Goal: Book appointment/travel/reservation: Book appointment/travel/reservation

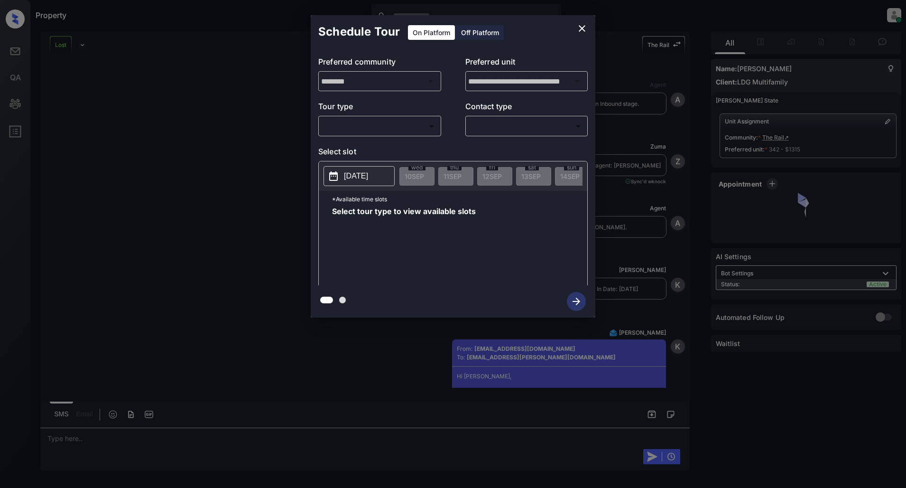
scroll to position [6481, 0]
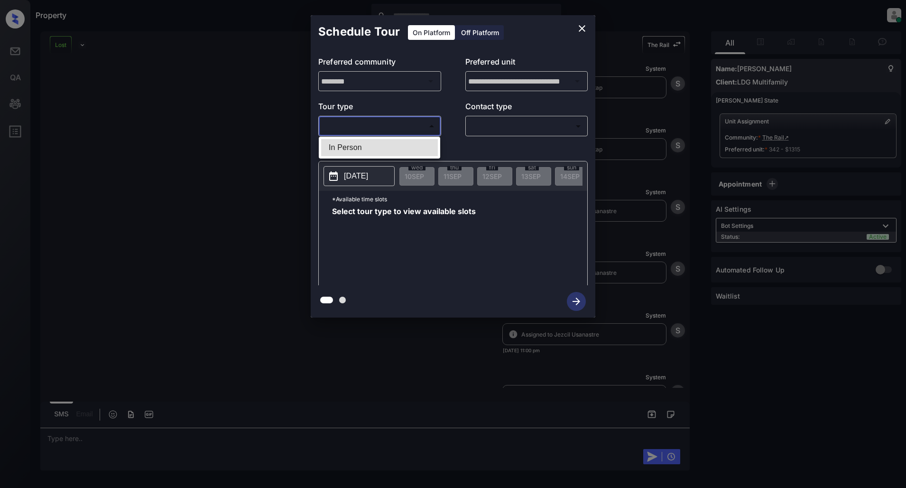
click at [419, 129] on body "Property Patrick Deasis Online Set yourself offline Set yourself on break Profi…" at bounding box center [453, 244] width 906 height 488
click at [403, 135] on div at bounding box center [453, 244] width 906 height 488
click at [383, 144] on div "**********" at bounding box center [453, 166] width 285 height 237
click at [382, 141] on div "**********" at bounding box center [453, 166] width 285 height 237
click at [383, 126] on body "Property Patrick Deasis Online Set yourself offline Set yourself on break Profi…" at bounding box center [453, 244] width 906 height 488
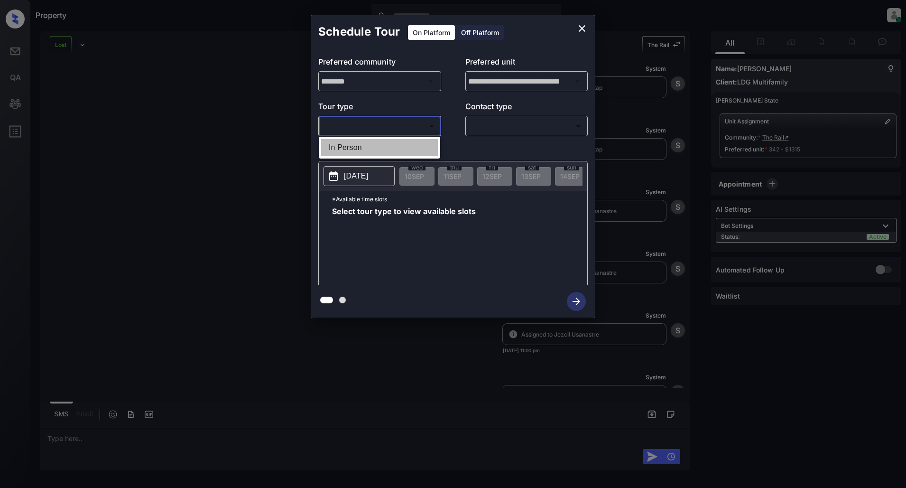
click at [358, 154] on li "In Person" at bounding box center [379, 147] width 117 height 17
type input "********"
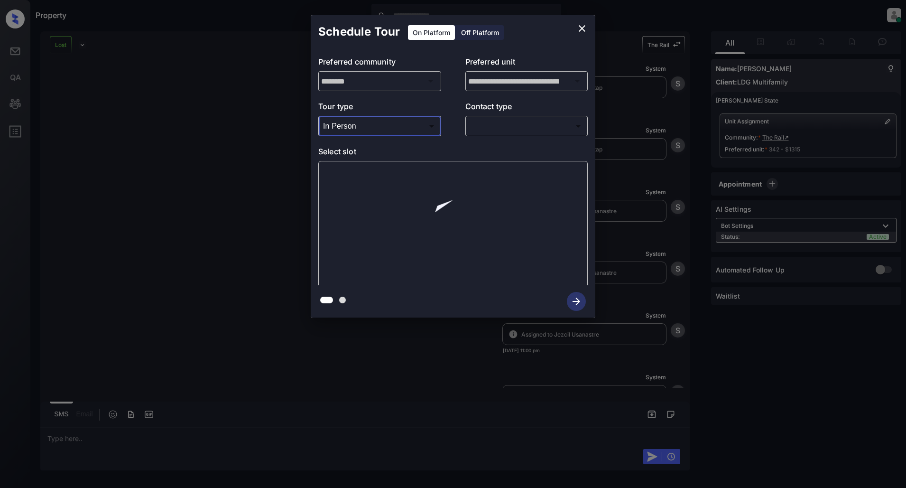
click at [520, 120] on body "Property Patrick Deasis Online Set yourself offline Set yourself on break Profi…" at bounding box center [453, 244] width 906 height 488
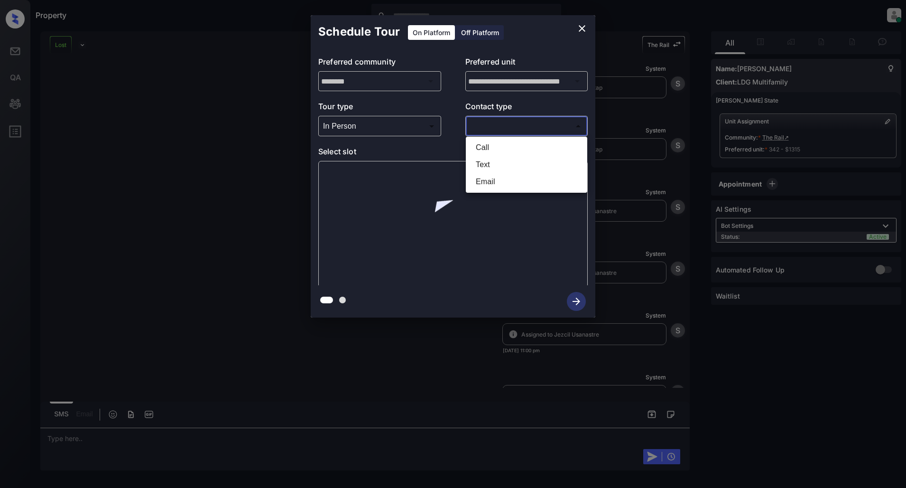
click at [494, 160] on li "Text" at bounding box center [526, 164] width 117 height 17
type input "****"
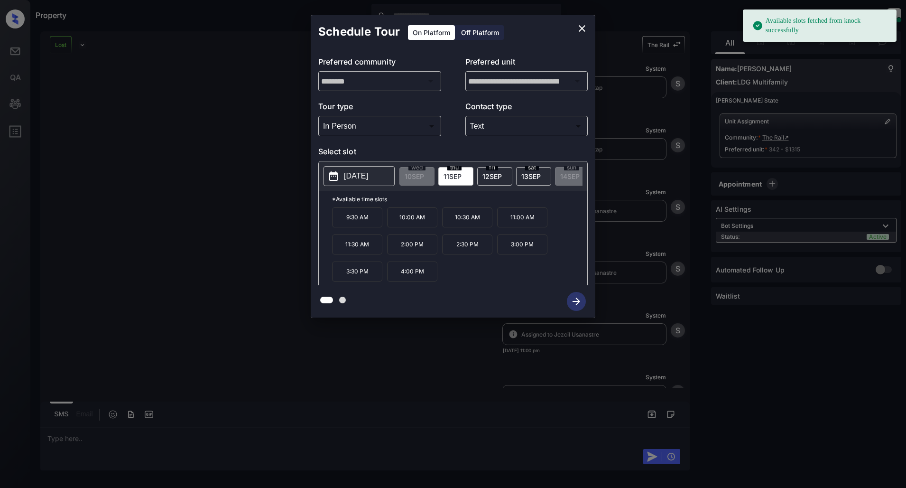
click at [360, 176] on p "2025-09-11" at bounding box center [356, 175] width 24 height 11
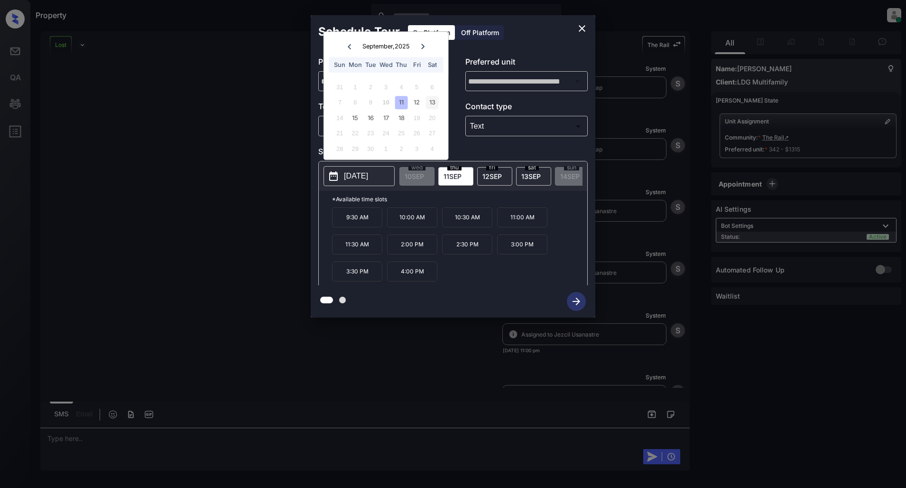
click at [433, 105] on div "13" at bounding box center [432, 102] width 13 height 13
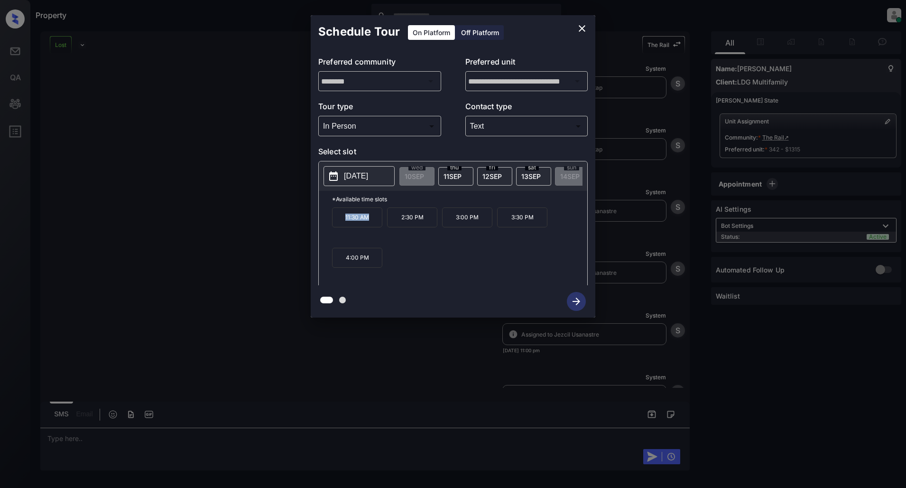
drag, startPoint x: 373, startPoint y: 223, endPoint x: 343, endPoint y: 223, distance: 29.4
click at [343, 223] on p "11:30 AM" at bounding box center [357, 217] width 50 height 20
copy p "11:30 AM"
drag, startPoint x: 426, startPoint y: 221, endPoint x: 402, endPoint y: 223, distance: 23.8
click at [402, 223] on p "2:30 PM" at bounding box center [412, 217] width 50 height 20
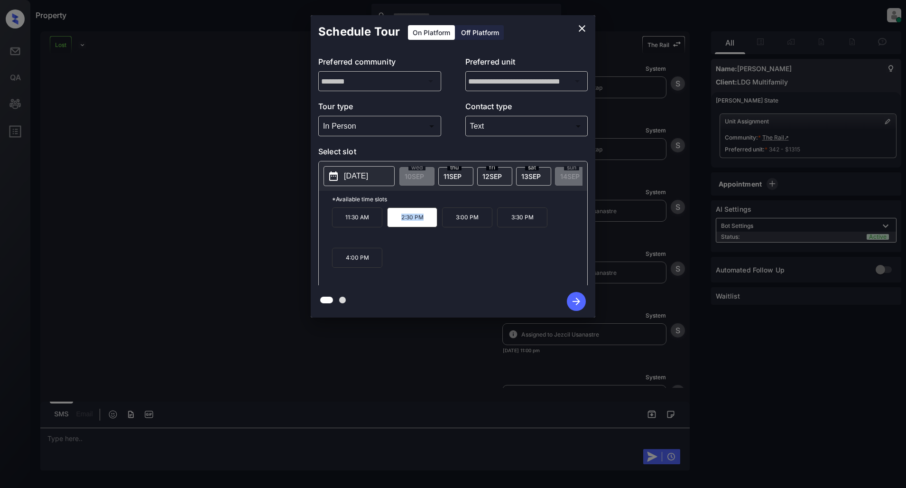
copy p "2:30 PM"
drag, startPoint x: 540, startPoint y: 226, endPoint x: 500, endPoint y: 229, distance: 39.5
click at [500, 227] on p "3:30 PM" at bounding box center [522, 217] width 50 height 20
copy p "3:30 PM"
click at [580, 29] on icon "close" at bounding box center [581, 28] width 11 height 11
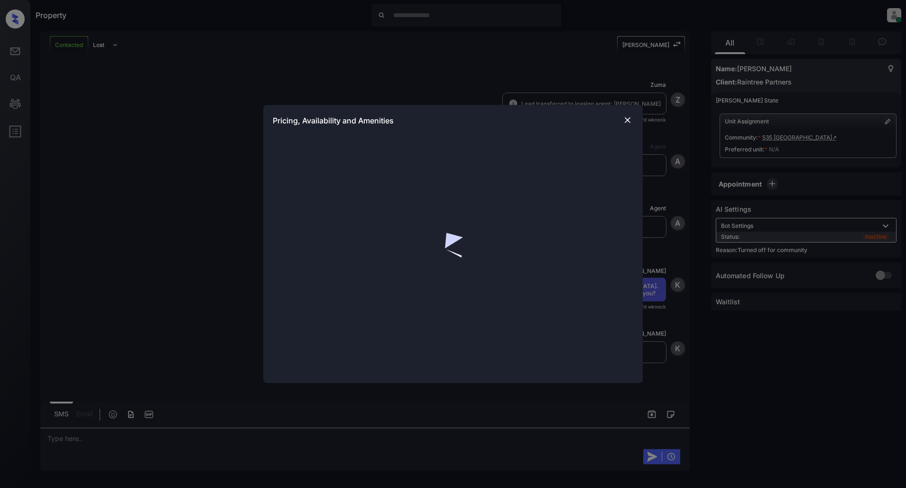
scroll to position [511, 0]
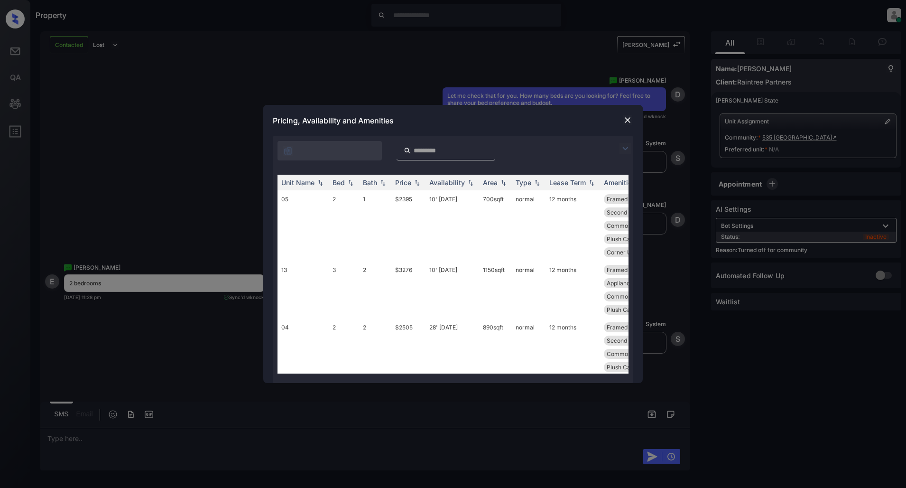
click at [618, 146] on div at bounding box center [453, 148] width 361 height 24
click at [624, 148] on img at bounding box center [625, 148] width 11 height 11
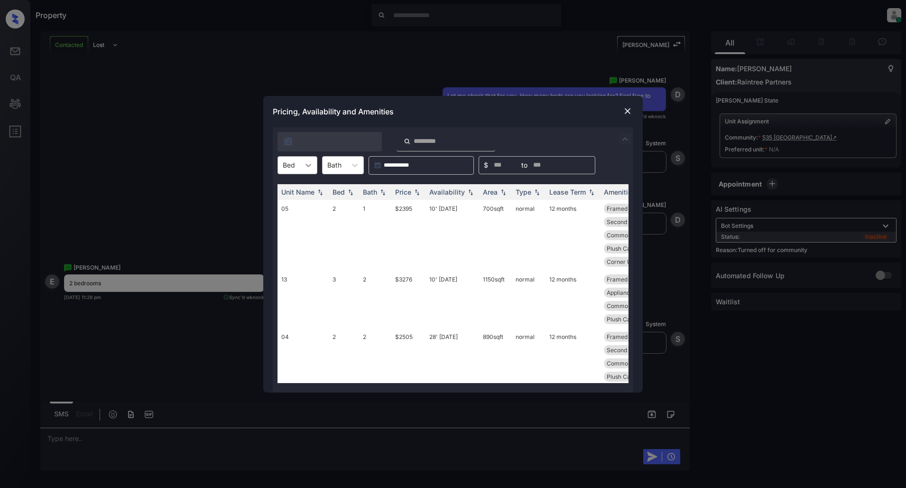
click at [312, 167] on icon at bounding box center [308, 164] width 9 height 9
click at [290, 186] on div "2" at bounding box center [298, 188] width 40 height 17
click at [414, 193] on img at bounding box center [416, 191] width 9 height 7
drag, startPoint x: 419, startPoint y: 210, endPoint x: 352, endPoint y: 204, distance: 67.6
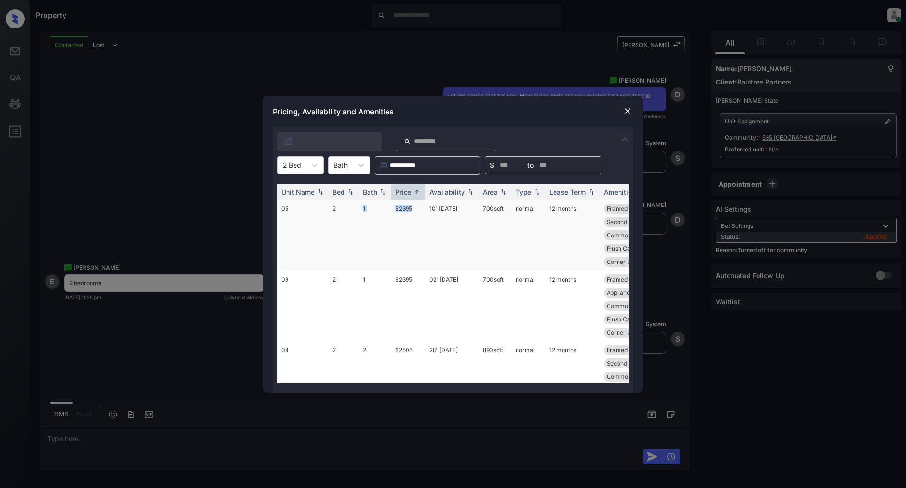
click at [352, 206] on tr "05 2 1 $2395 10' Oct 25 700 sqft normal 12 months Framed Bathroom... Mirrored C…" at bounding box center [526, 235] width 496 height 71
copy tr "1 $2395"
click at [629, 111] on img at bounding box center [627, 110] width 9 height 9
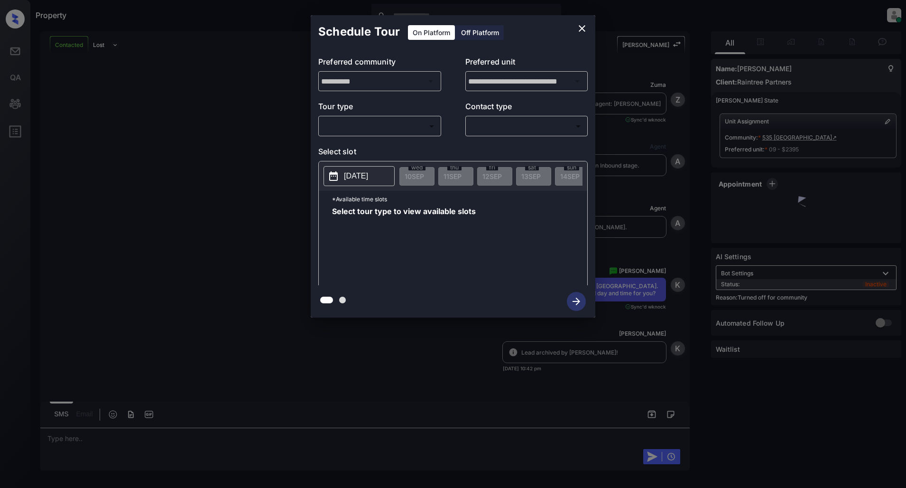
scroll to position [941, 0]
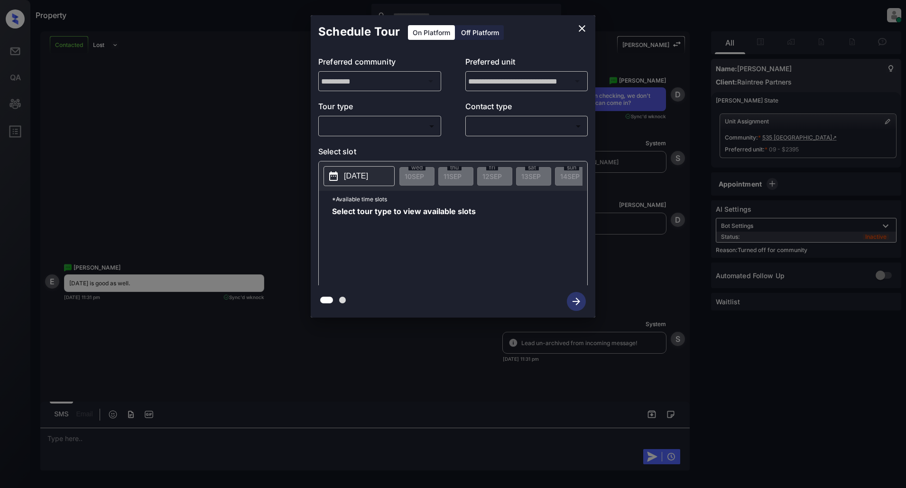
click at [414, 134] on div "​ ​" at bounding box center [379, 126] width 123 height 20
click at [385, 125] on body "Property Patrick Deasis Online Set yourself offline Set yourself on break Profi…" at bounding box center [453, 244] width 906 height 488
drag, startPoint x: 361, startPoint y: 146, endPoint x: 377, endPoint y: 148, distance: 16.7
click at [360, 146] on li "In Person" at bounding box center [379, 147] width 117 height 17
type input "********"
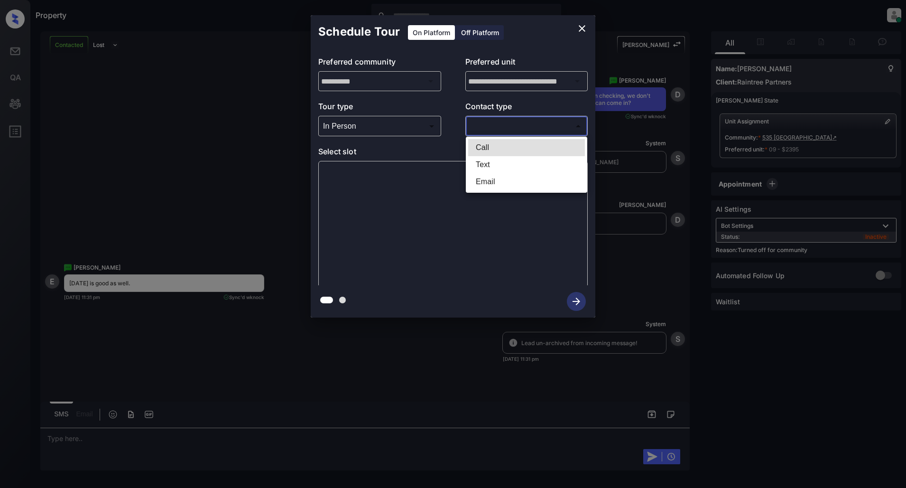
click at [518, 133] on body "Property Patrick Deasis Online Set yourself offline Set yourself on break Profi…" at bounding box center [453, 244] width 906 height 488
click at [490, 162] on li "Text" at bounding box center [526, 164] width 117 height 17
type input "****"
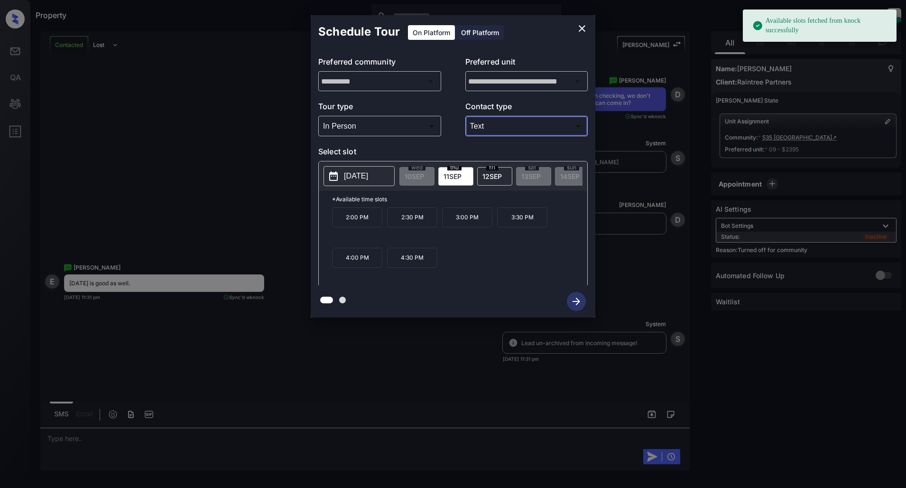
click at [342, 174] on button "2025-09-11" at bounding box center [359, 176] width 71 height 20
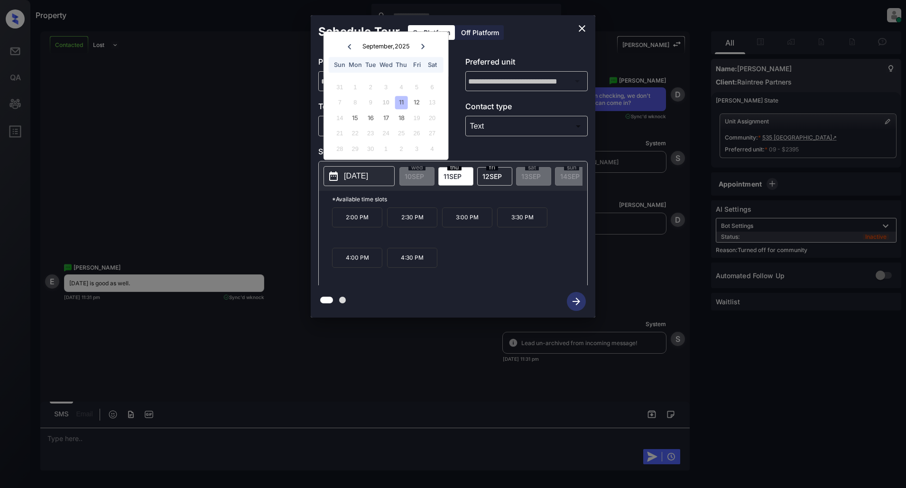
drag, startPoint x: 353, startPoint y: 119, endPoint x: 421, endPoint y: 119, distance: 68.3
click at [421, 119] on div "14 15 16 17 18 19 20" at bounding box center [386, 117] width 118 height 15
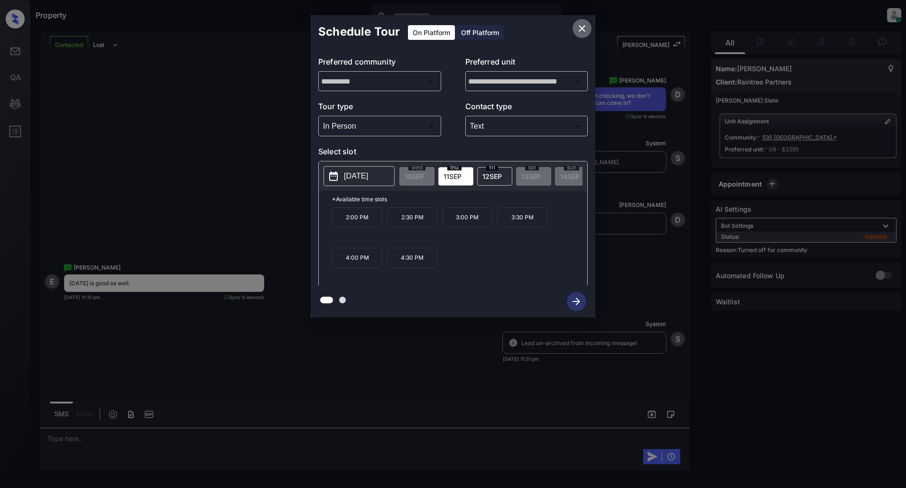
click at [583, 26] on icon "close" at bounding box center [581, 28] width 11 height 11
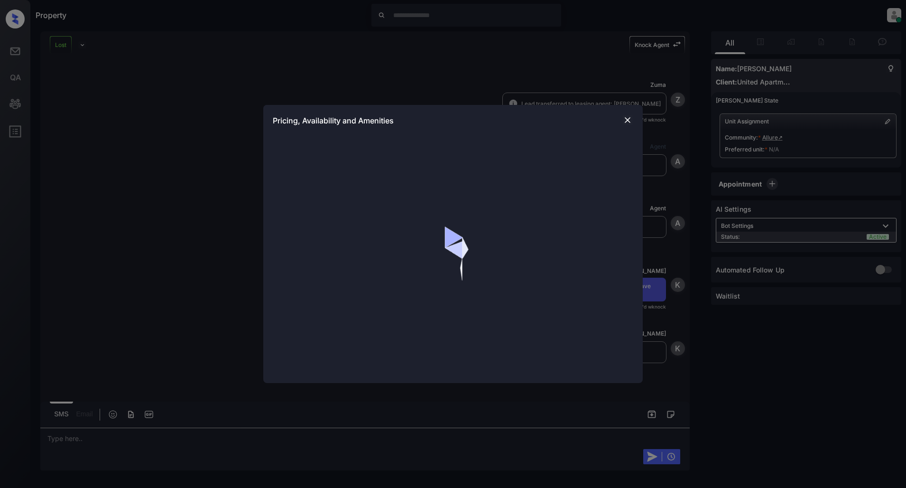
scroll to position [772, 0]
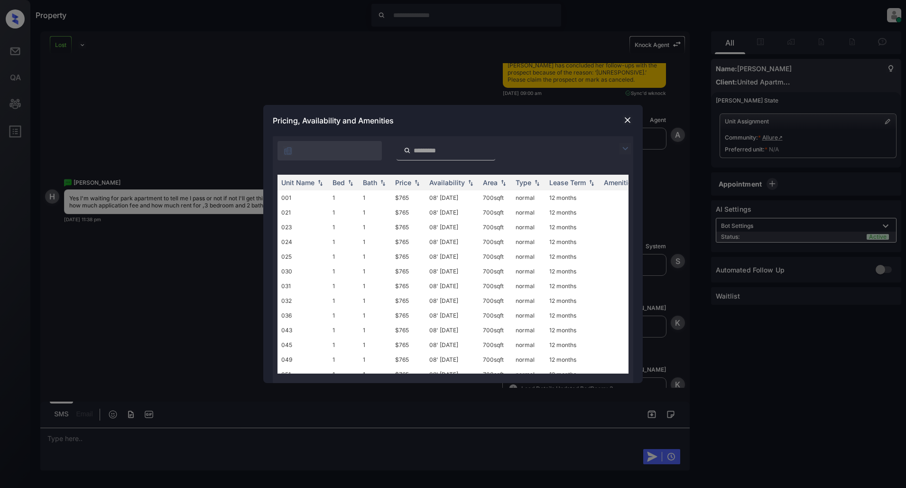
click at [622, 145] on img at bounding box center [625, 148] width 11 height 11
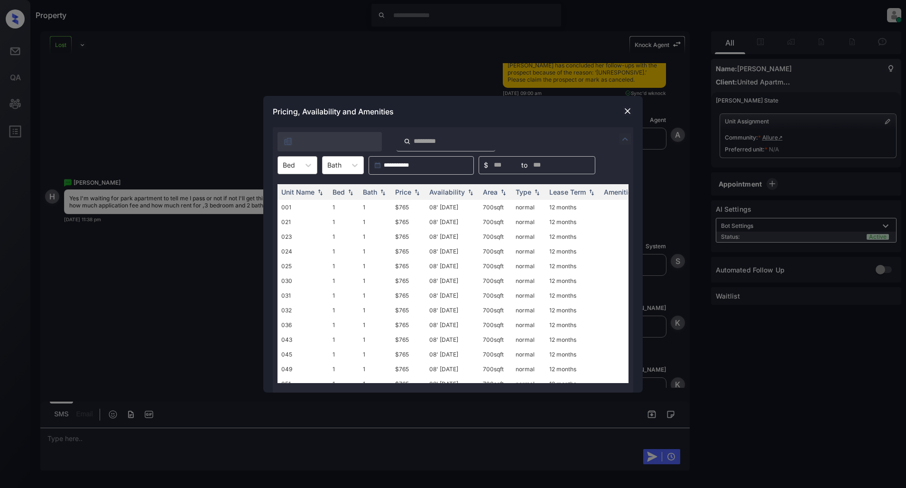
click at [278, 160] on div "Bed" at bounding box center [289, 165] width 22 height 14
click at [291, 204] on div "2" at bounding box center [298, 205] width 40 height 17
click at [421, 191] on img at bounding box center [416, 191] width 9 height 7
drag, startPoint x: 416, startPoint y: 207, endPoint x: 384, endPoint y: 207, distance: 32.3
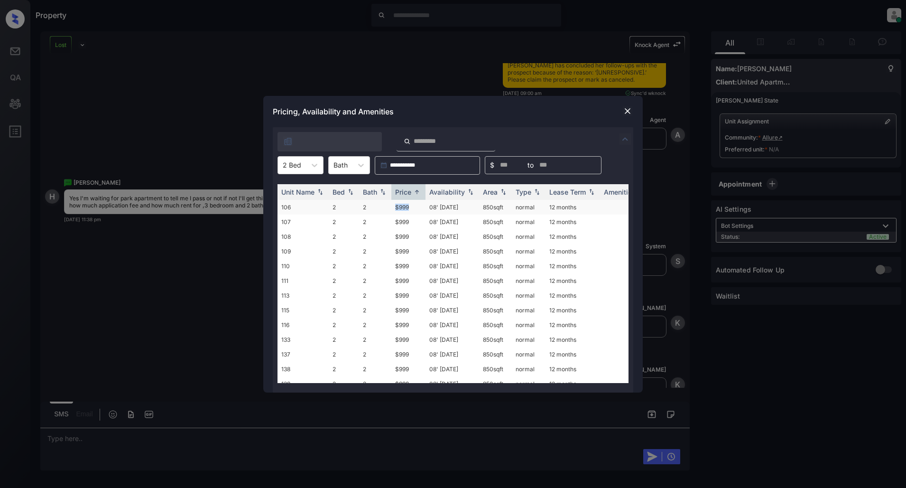
click at [384, 207] on tr "106 2 2 $999 08' May 25 850 sqft normal 12 months" at bounding box center [526, 207] width 496 height 15
copy tr "$999"
click at [625, 110] on img at bounding box center [627, 110] width 9 height 9
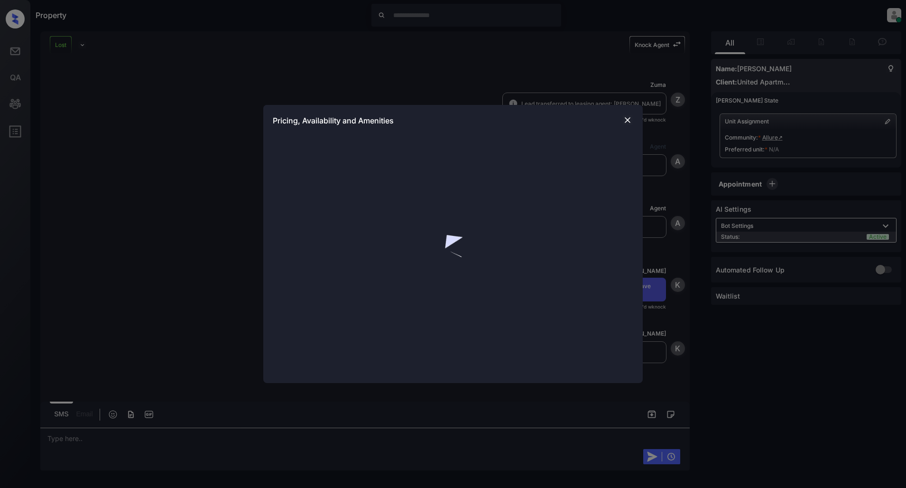
scroll to position [720, 0]
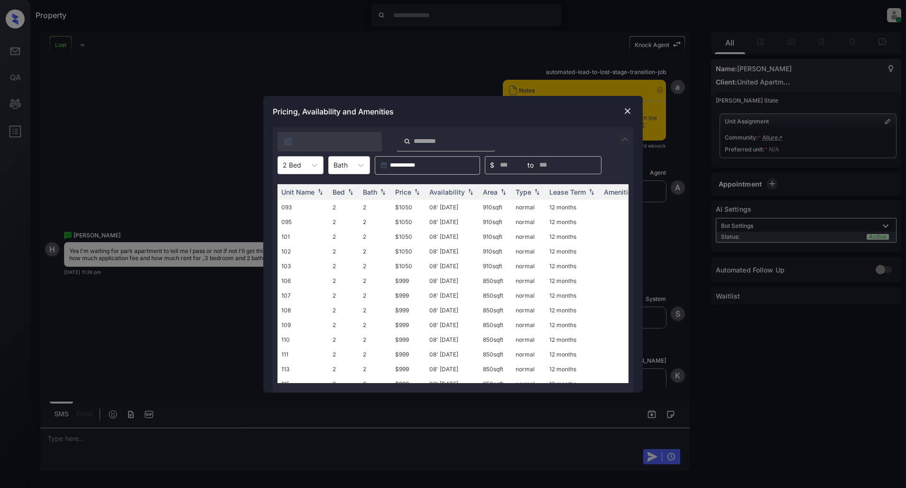
click at [628, 121] on div "Pricing, Availability and Amenities" at bounding box center [452, 111] width 379 height 31
click at [429, 112] on div "Pricing, Availability and Amenities" at bounding box center [452, 111] width 379 height 31
click at [452, 76] on div "**********" at bounding box center [453, 244] width 906 height 488
click at [627, 112] on img at bounding box center [627, 110] width 9 height 9
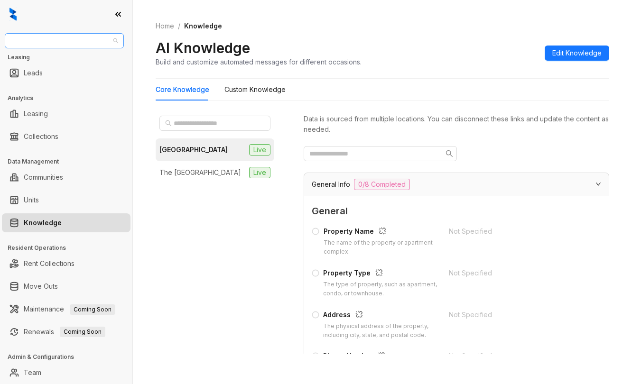
click at [63, 38] on span "RR Living" at bounding box center [64, 41] width 108 height 14
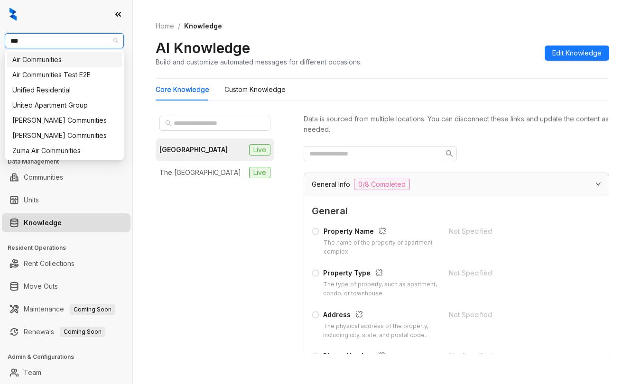
type input "****"
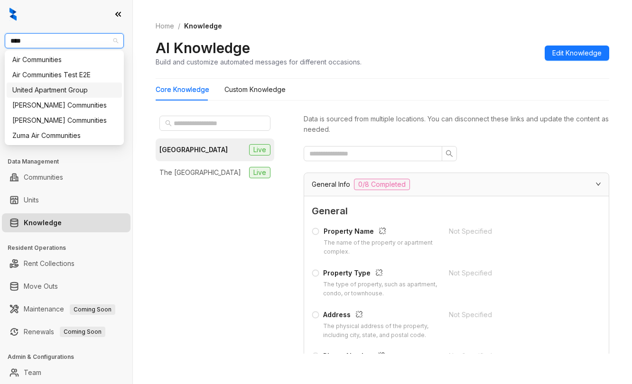
click at [44, 88] on div "United Apartment Group" at bounding box center [64, 90] width 104 height 10
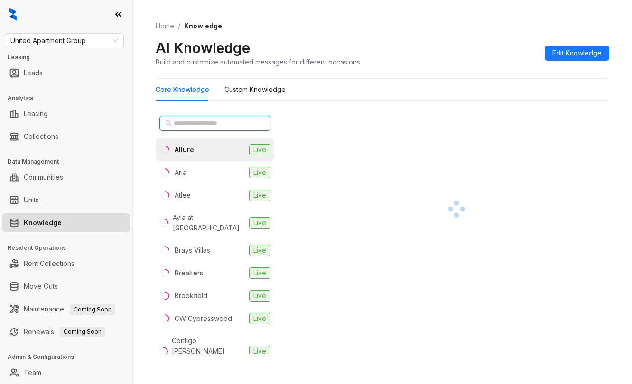
click at [194, 124] on input "text" at bounding box center [215, 123] width 83 height 10
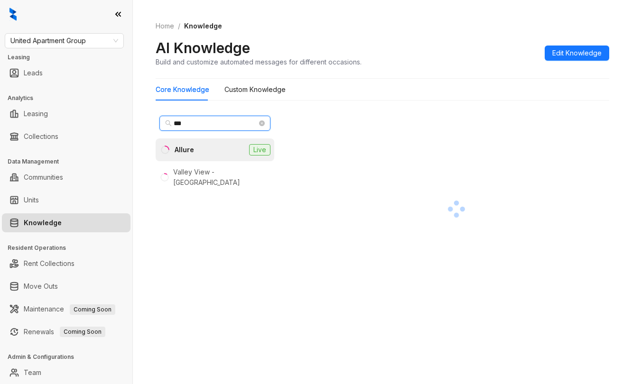
type input "***"
click at [194, 148] on li "Allure Live" at bounding box center [215, 150] width 119 height 23
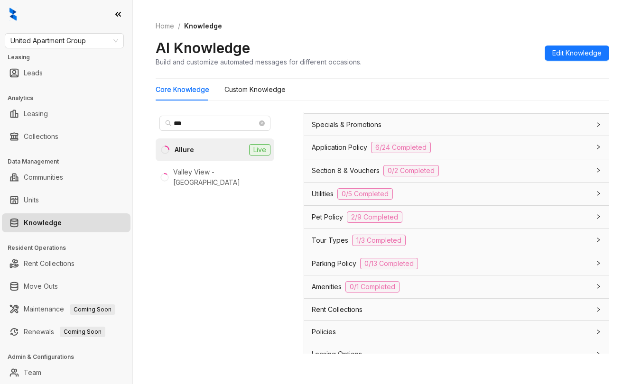
scroll to position [695, 0]
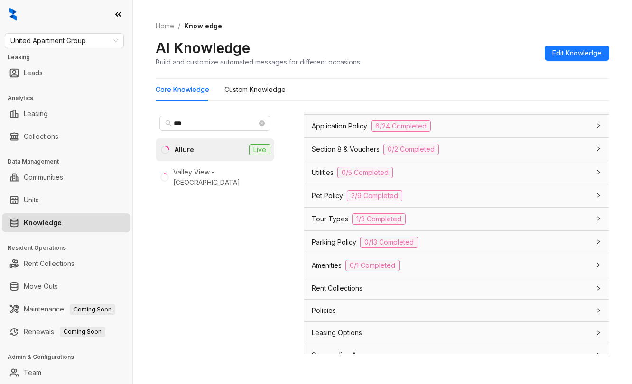
click at [467, 132] on div "Application Policy 6/24 Completed" at bounding box center [451, 125] width 278 height 11
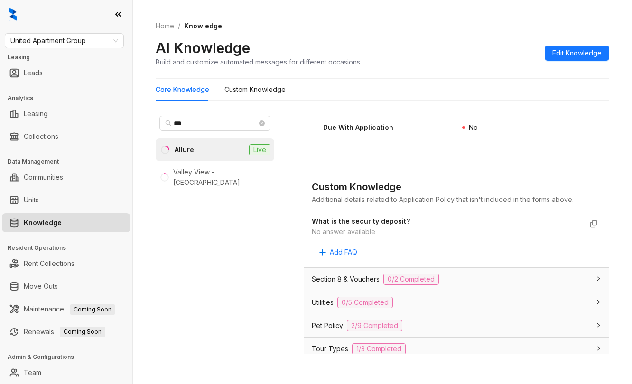
scroll to position [1614, 0]
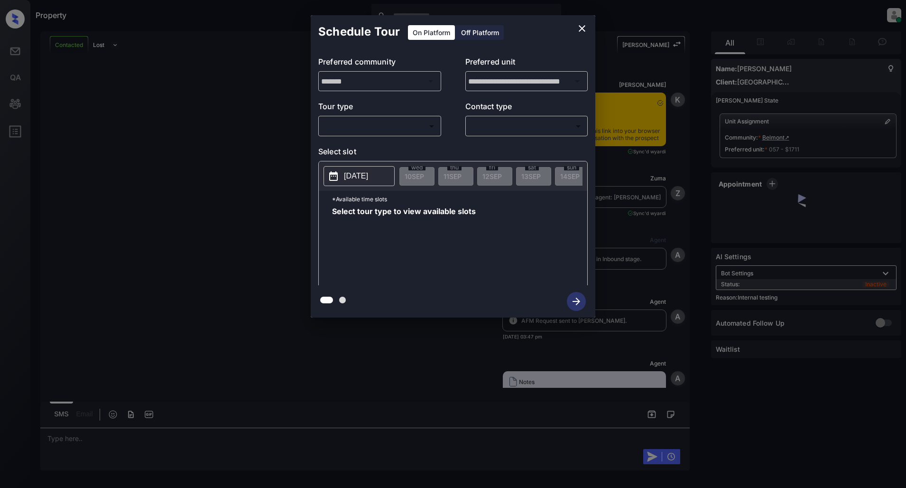
scroll to position [3403, 0]
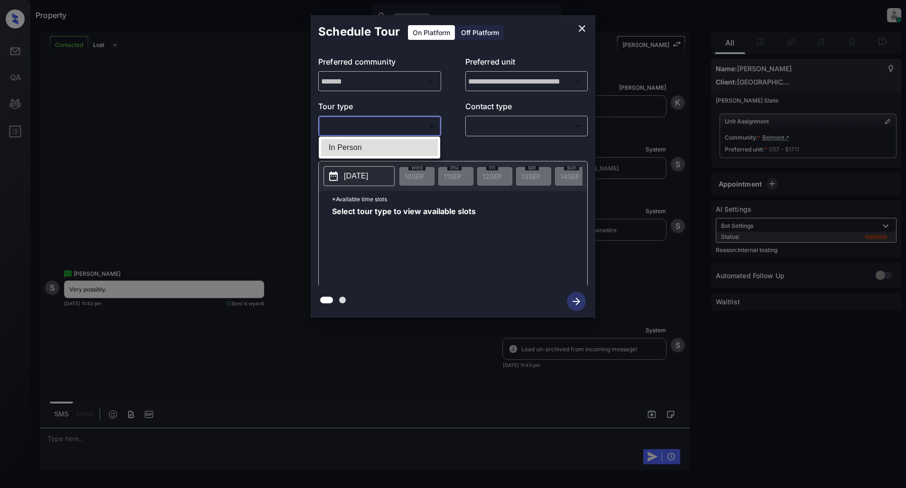
click at [357, 126] on body "Property [PERSON_NAME] Online Set yourself offline Set yourself on break Profil…" at bounding box center [453, 244] width 906 height 488
click at [361, 144] on li "In Person" at bounding box center [379, 147] width 117 height 17
type input "********"
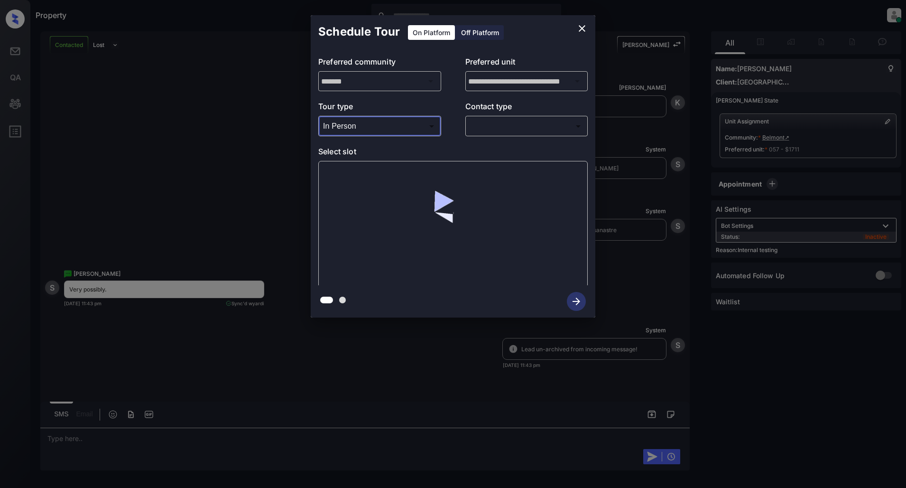
click at [508, 127] on body "Property [PERSON_NAME] Online Set yourself offline Set yourself on break Profil…" at bounding box center [453, 244] width 906 height 488
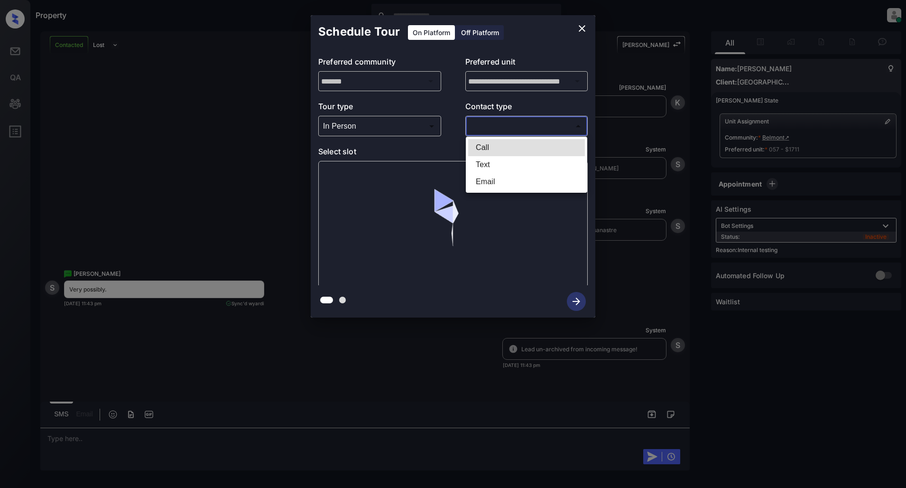
click at [499, 158] on li "Text" at bounding box center [526, 164] width 117 height 17
type input "****"
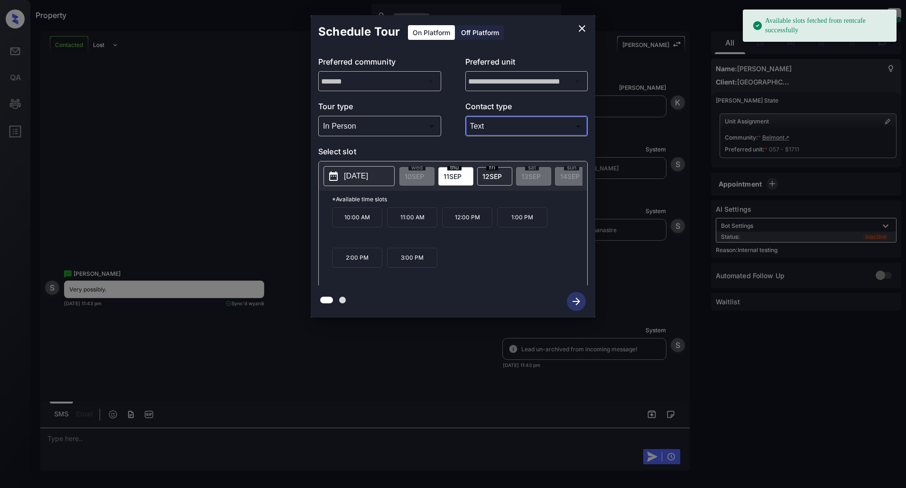
click at [364, 184] on button "2025-09-11" at bounding box center [359, 176] width 71 height 20
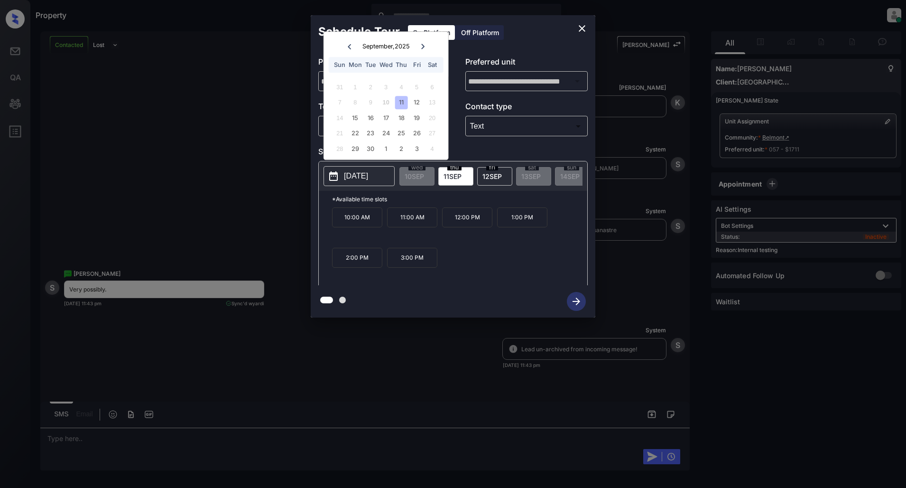
click at [465, 257] on div "10:00 AM 11:00 AM 12:00 PM 1:00 PM 2:00 PM 3:00 PM" at bounding box center [459, 245] width 255 height 76
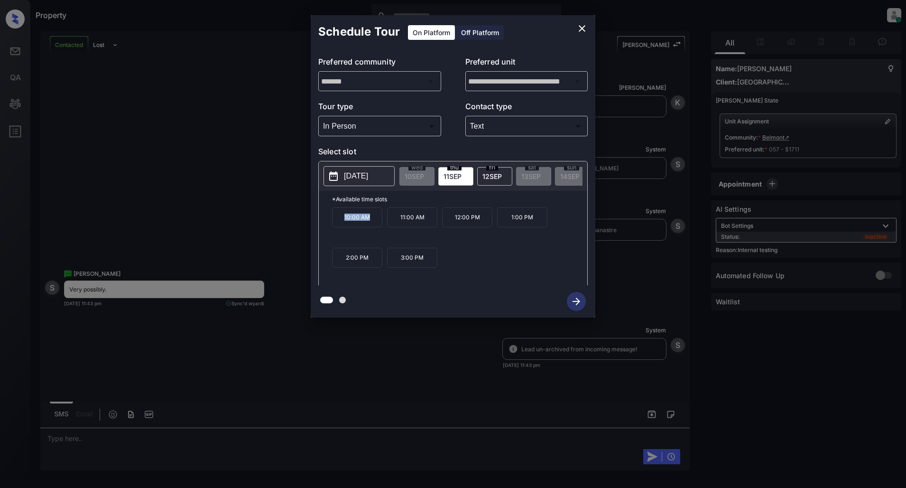
drag, startPoint x: 372, startPoint y: 224, endPoint x: 344, endPoint y: 225, distance: 28.5
click at [344, 225] on p "10:00 AM" at bounding box center [357, 217] width 50 height 20
copy p "10:00 AM"
click at [503, 272] on div "10:00 AM 11:00 AM 12:00 PM 1:00 PM 2:00 PM 3:00 PM" at bounding box center [459, 245] width 255 height 76
drag, startPoint x: 376, startPoint y: 226, endPoint x: 343, endPoint y: 226, distance: 32.7
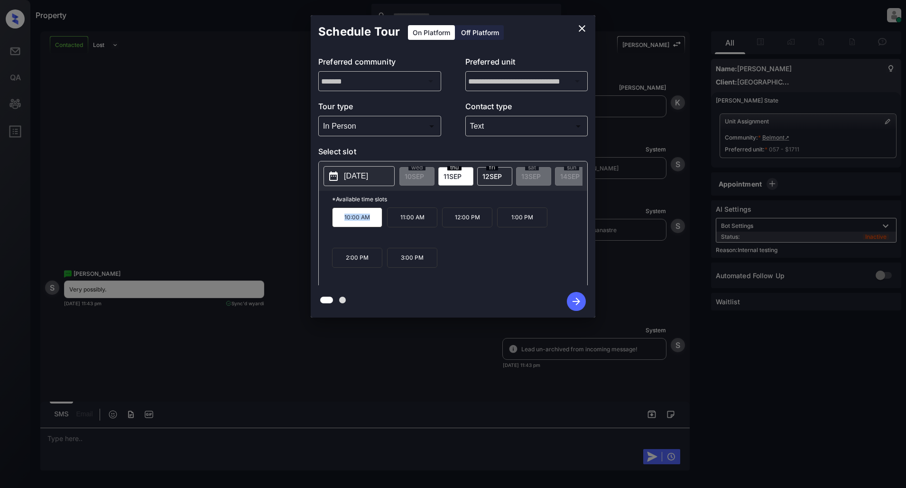
click at [343, 226] on p "10:00 AM" at bounding box center [357, 217] width 50 height 20
copy p "10:00 AM"
drag, startPoint x: 484, startPoint y: 223, endPoint x: 444, endPoint y: 222, distance: 40.3
click at [444, 222] on p "12:00 PM" at bounding box center [467, 217] width 50 height 20
copy p "12:00 PM"
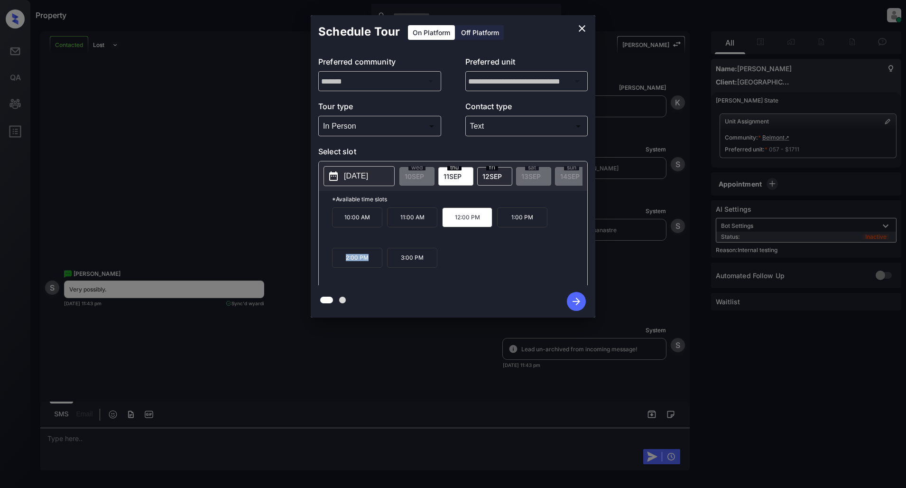
drag, startPoint x: 375, startPoint y: 263, endPoint x: 339, endPoint y: 262, distance: 36.6
click at [339, 262] on p "2:00 PM" at bounding box center [357, 258] width 50 height 20
copy p "2:00 PM"
click at [581, 30] on icon "close" at bounding box center [581, 28] width 11 height 11
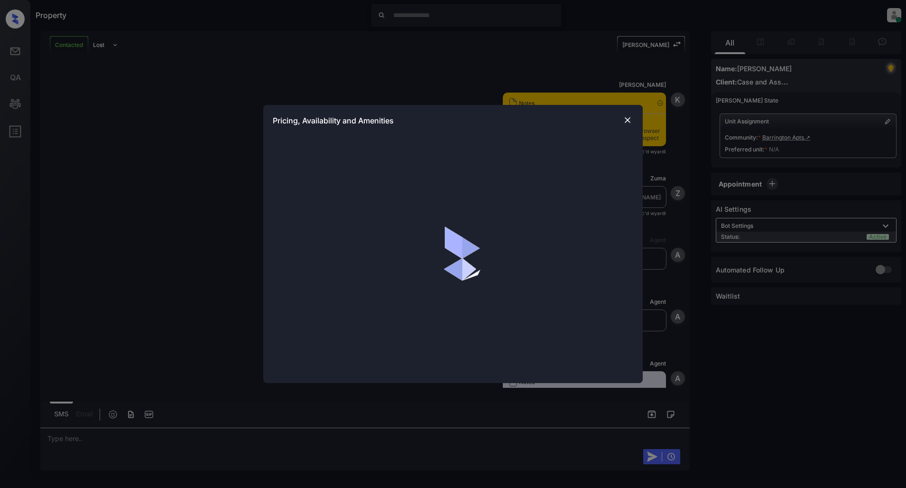
scroll to position [823, 0]
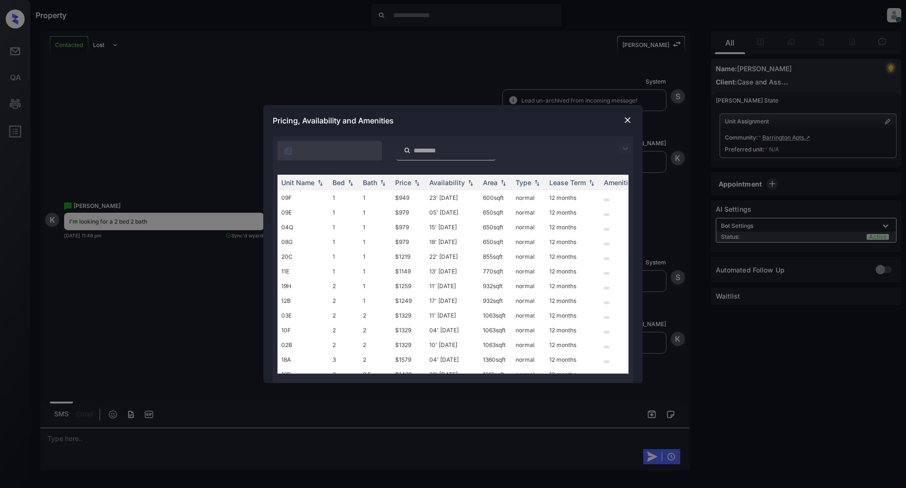
click at [624, 145] on img at bounding box center [625, 148] width 11 height 11
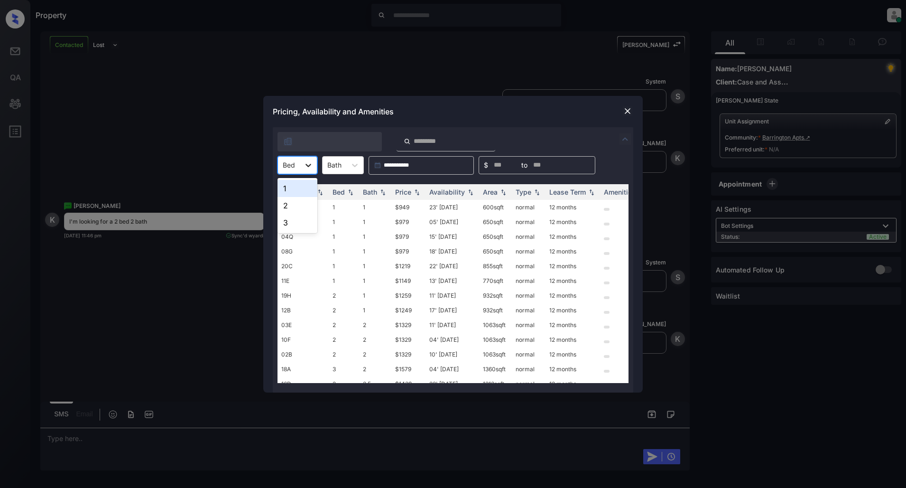
click at [302, 162] on div at bounding box center [308, 165] width 17 height 17
click at [298, 203] on div "2" at bounding box center [298, 205] width 40 height 17
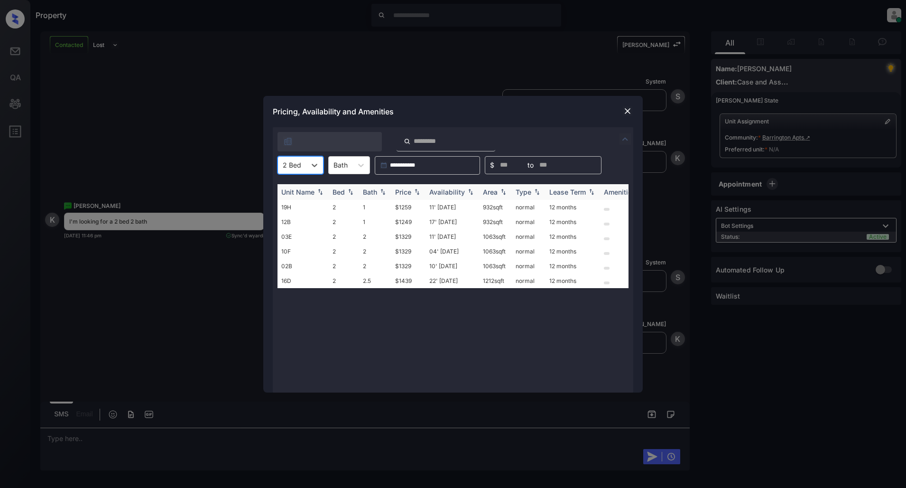
click at [418, 191] on img at bounding box center [416, 191] width 9 height 7
drag, startPoint x: 425, startPoint y: 205, endPoint x: 391, endPoint y: 206, distance: 33.7
click at [391, 206] on tr "12B 2 1 $1249 17' [DATE] 932 sqft normal 12 months" at bounding box center [526, 207] width 496 height 15
copy td "$1249"
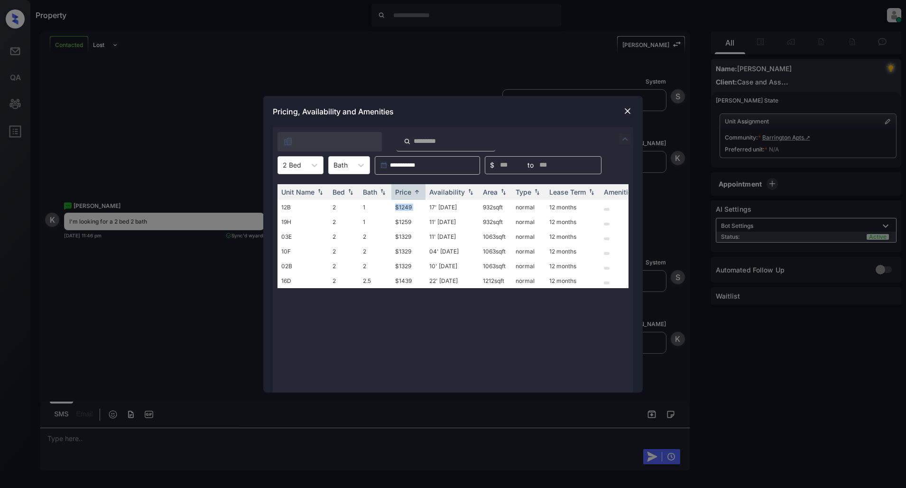
click at [631, 113] on img at bounding box center [627, 110] width 9 height 9
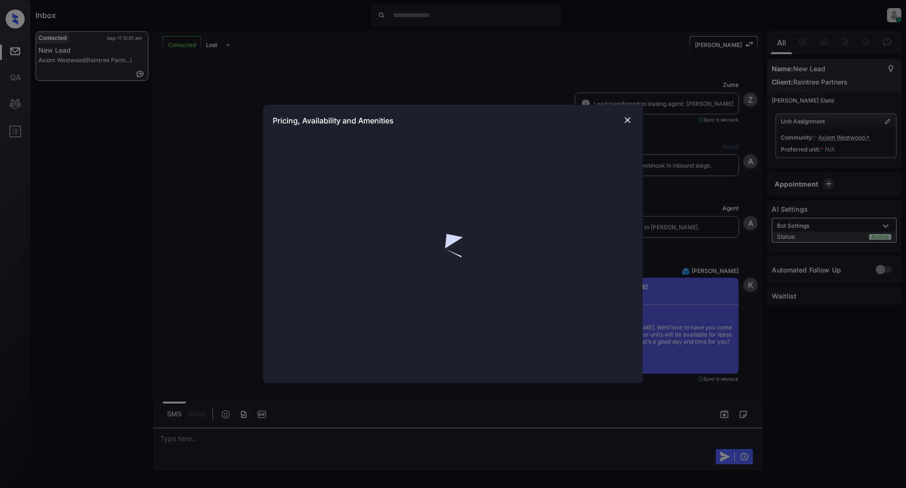
scroll to position [743, 0]
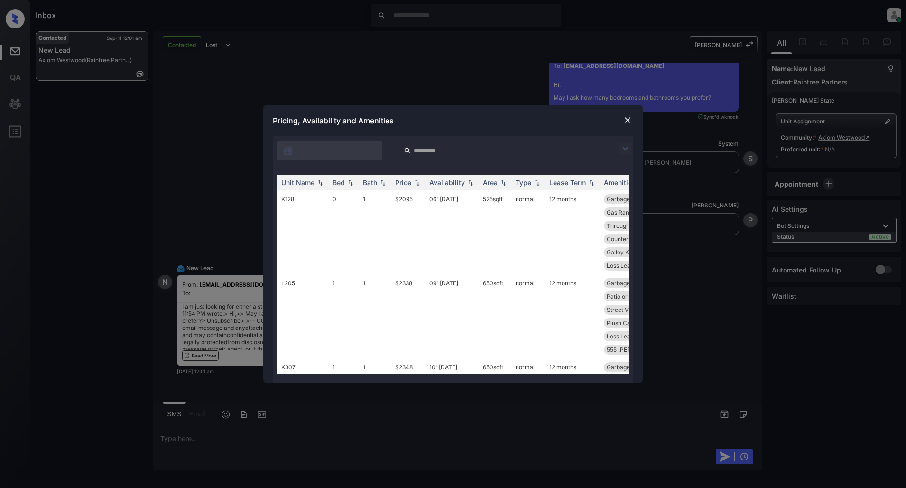
click at [624, 145] on img at bounding box center [625, 148] width 11 height 11
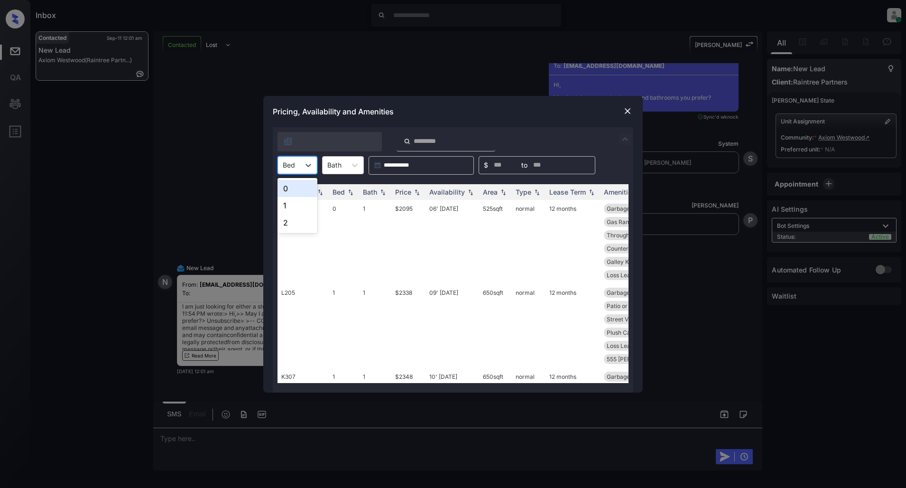
click at [297, 166] on div "Bed" at bounding box center [289, 165] width 22 height 14
click at [292, 190] on div "0" at bounding box center [298, 188] width 40 height 17
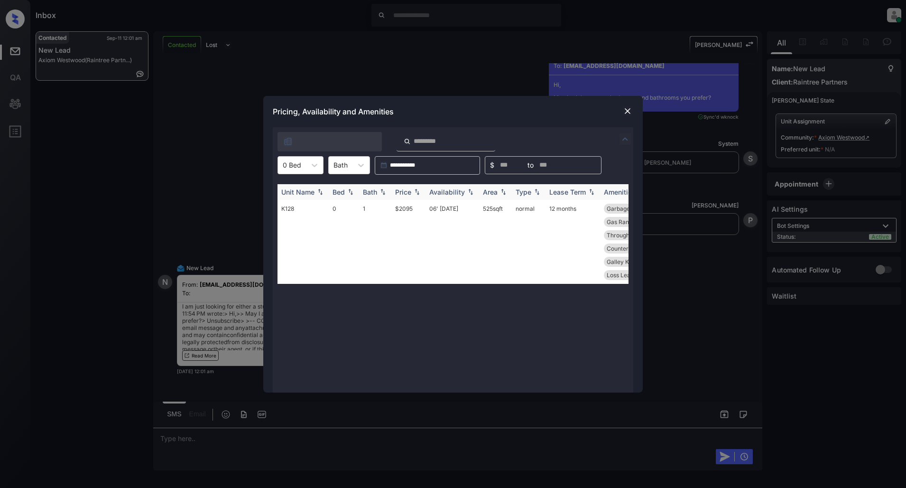
click at [409, 191] on div "Price" at bounding box center [403, 192] width 16 height 8
drag, startPoint x: 418, startPoint y: 203, endPoint x: 388, endPoint y: 210, distance: 31.2
click at [388, 210] on tr "K128 0 1 $2095 06' Sep 25 525 sqft normal 12 months Garbage Disposa... Dark Uni…" at bounding box center [526, 242] width 496 height 84
copy tr "$2095"
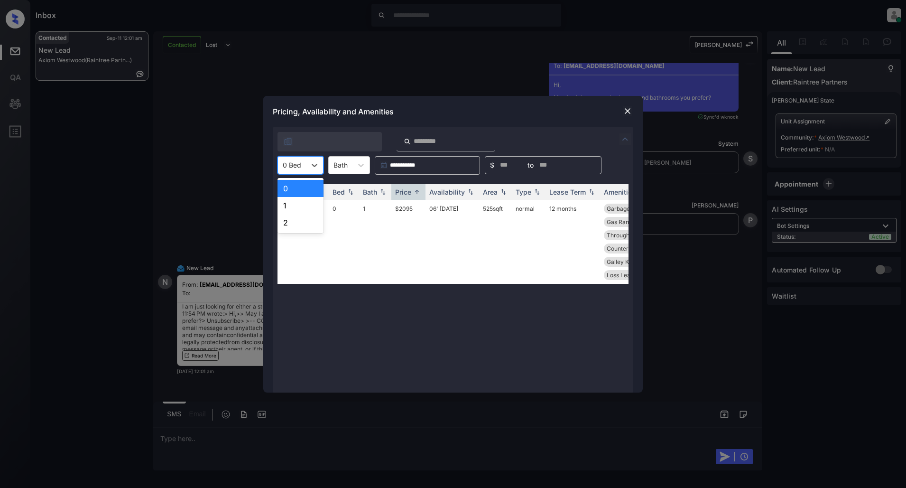
click at [304, 162] on div "0 Bed" at bounding box center [292, 165] width 28 height 14
click at [297, 202] on div "1" at bounding box center [301, 205] width 46 height 17
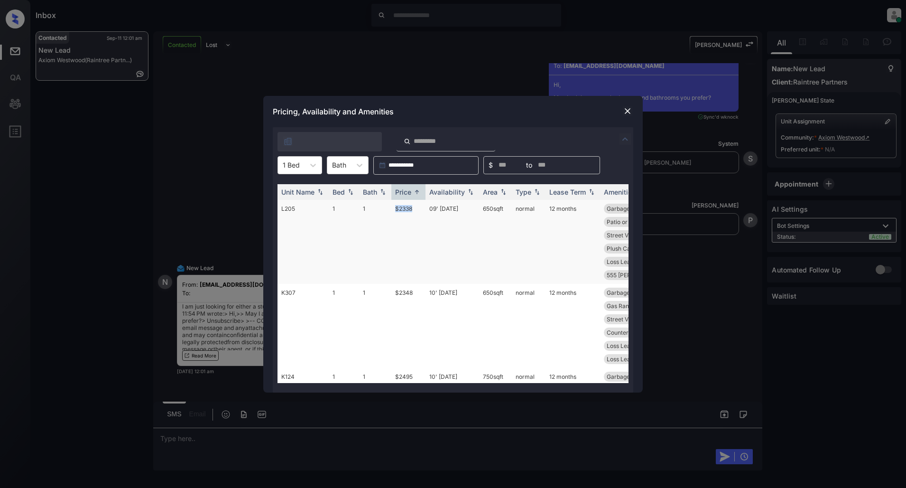
drag, startPoint x: 419, startPoint y: 206, endPoint x: 386, endPoint y: 209, distance: 33.8
click at [386, 209] on tr "L205 1 1 $2338 09' Sep 25 650 sqft normal 12 months Garbage Disposa... Mirrored…" at bounding box center [526, 242] width 496 height 84
copy tr "$2338"
click at [629, 108] on img at bounding box center [627, 110] width 9 height 9
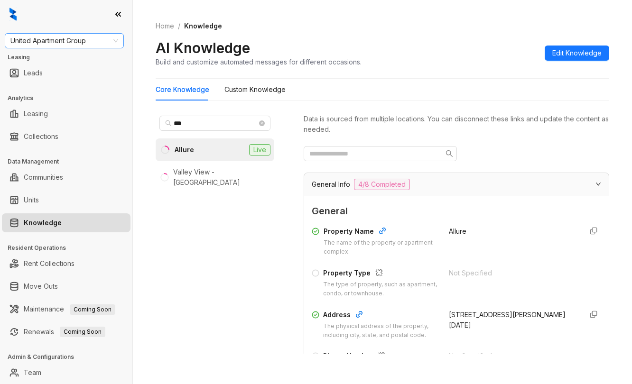
scroll to position [1614, 0]
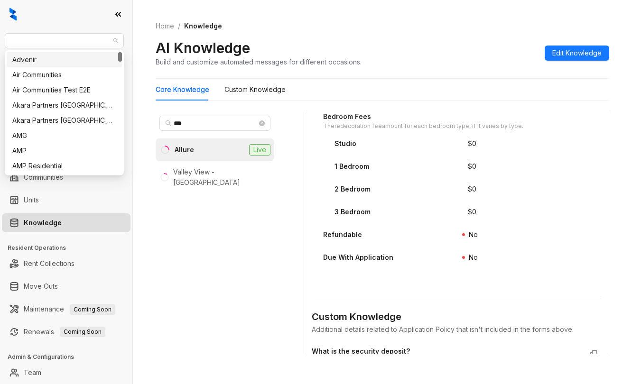
drag, startPoint x: 92, startPoint y: 38, endPoint x: -101, endPoint y: 40, distance: 192.1
click at [0, 40] on html "United Apartment Group Leasing Leads Analytics Leasing Collections Data Managem…" at bounding box center [316, 192] width 632 height 384
click at [48, 41] on span "United Apartment Group" at bounding box center [64, 41] width 108 height 14
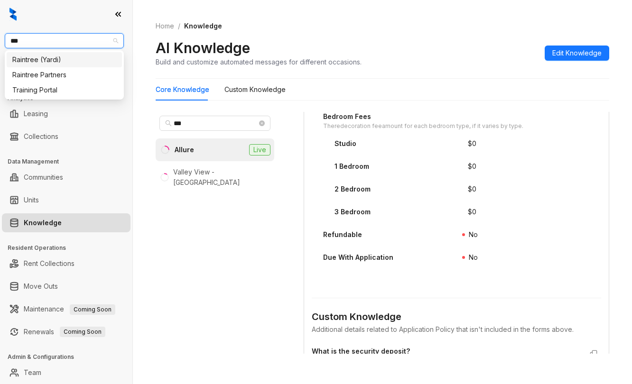
type input "****"
click at [69, 76] on div "Raintree Partners" at bounding box center [64, 75] width 104 height 10
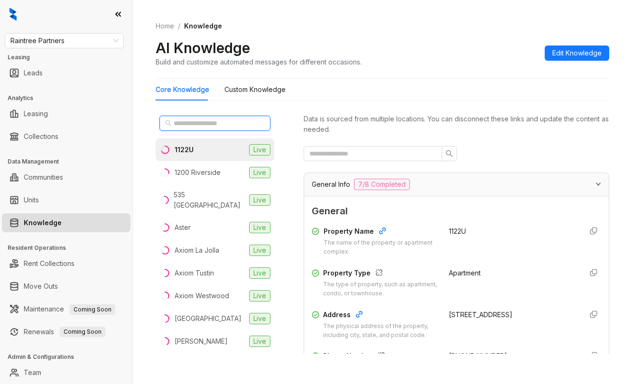
drag, startPoint x: 207, startPoint y: 122, endPoint x: 240, endPoint y: 115, distance: 34.1
click at [207, 122] on input "text" at bounding box center [215, 123] width 83 height 10
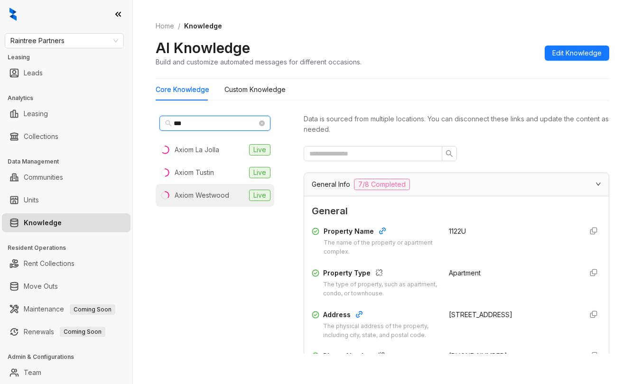
type input "***"
click at [210, 192] on div "Axiom Westwood" at bounding box center [202, 195] width 55 height 10
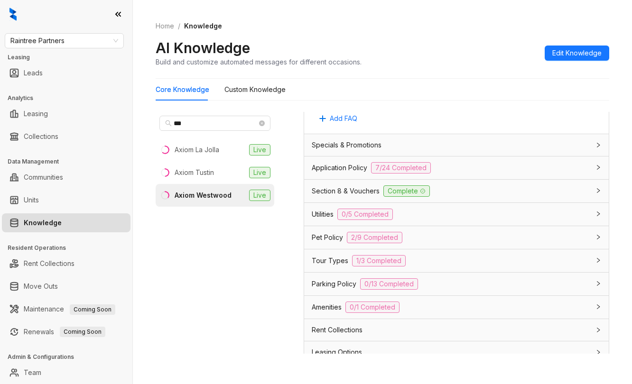
scroll to position [695, 0]
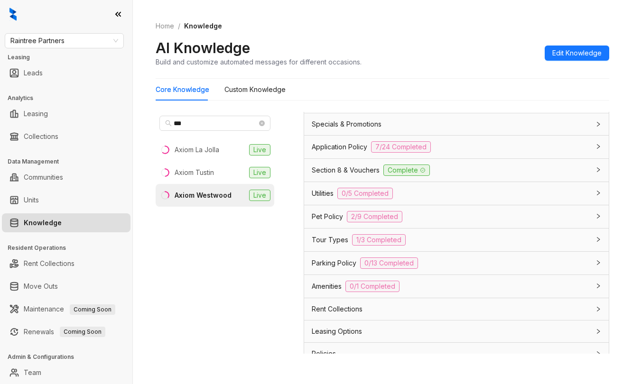
click at [423, 199] on div "Utilities 0/5 Completed" at bounding box center [451, 193] width 278 height 11
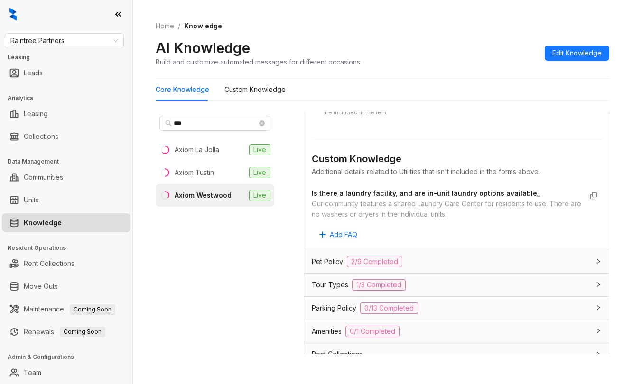
scroll to position [1012, 0]
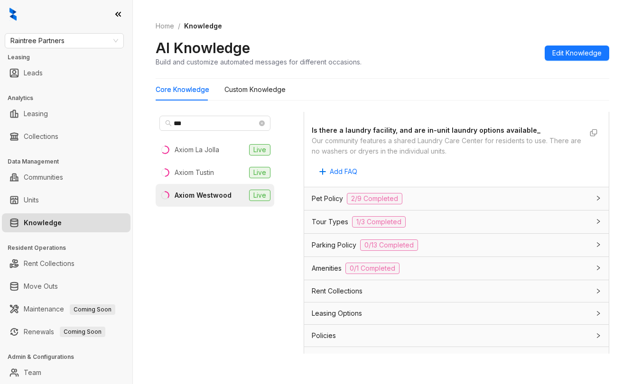
click at [322, 257] on div "Parking Policy 0/13 Completed" at bounding box center [456, 245] width 305 height 23
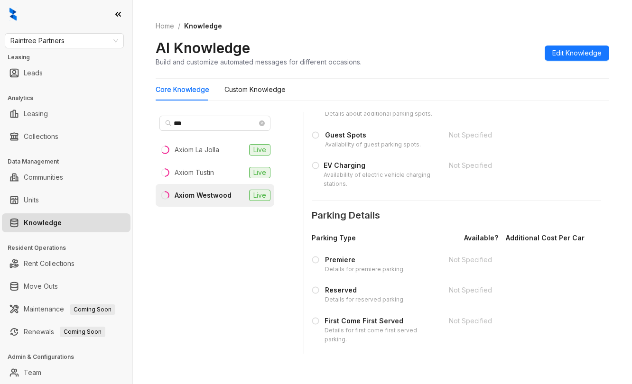
scroll to position [1328, 0]
